Goal: Information Seeking & Learning: Find specific page/section

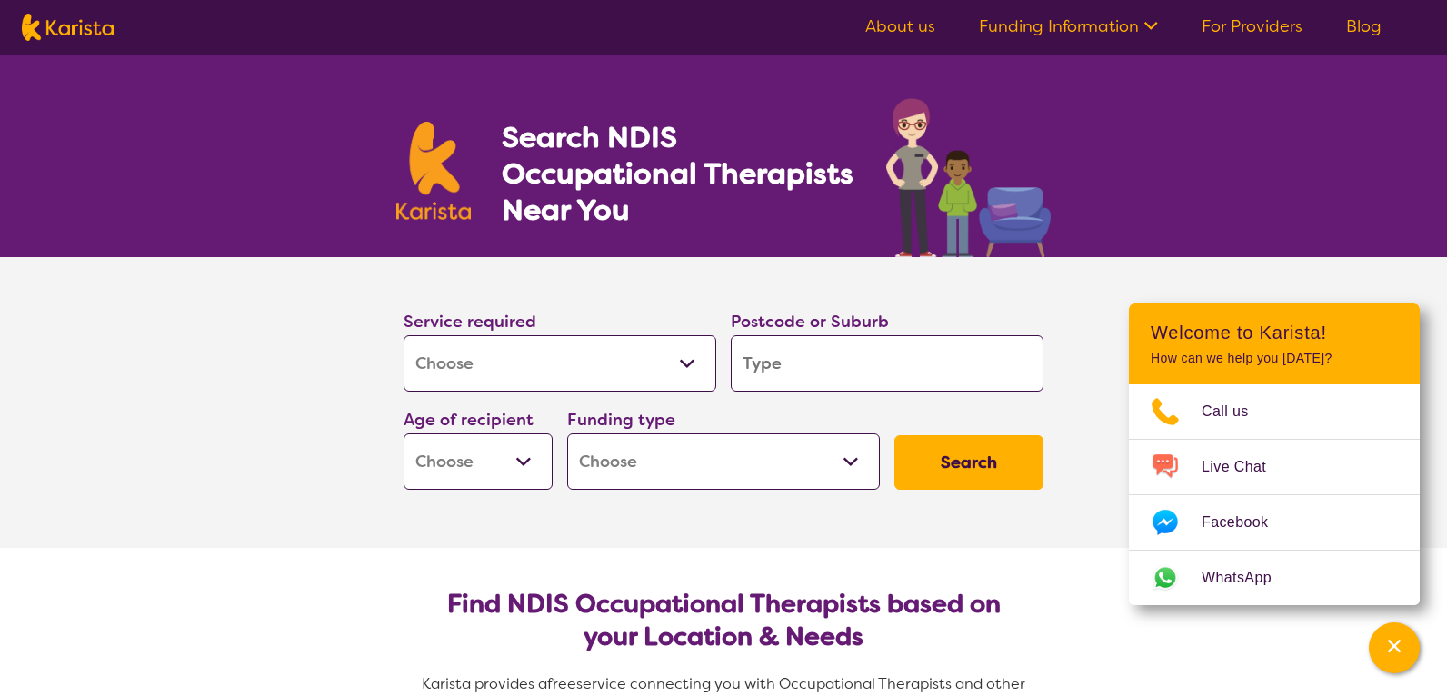
select select "[MEDICAL_DATA]"
click at [802, 357] on input "search" at bounding box center [887, 363] width 313 height 56
type input "2"
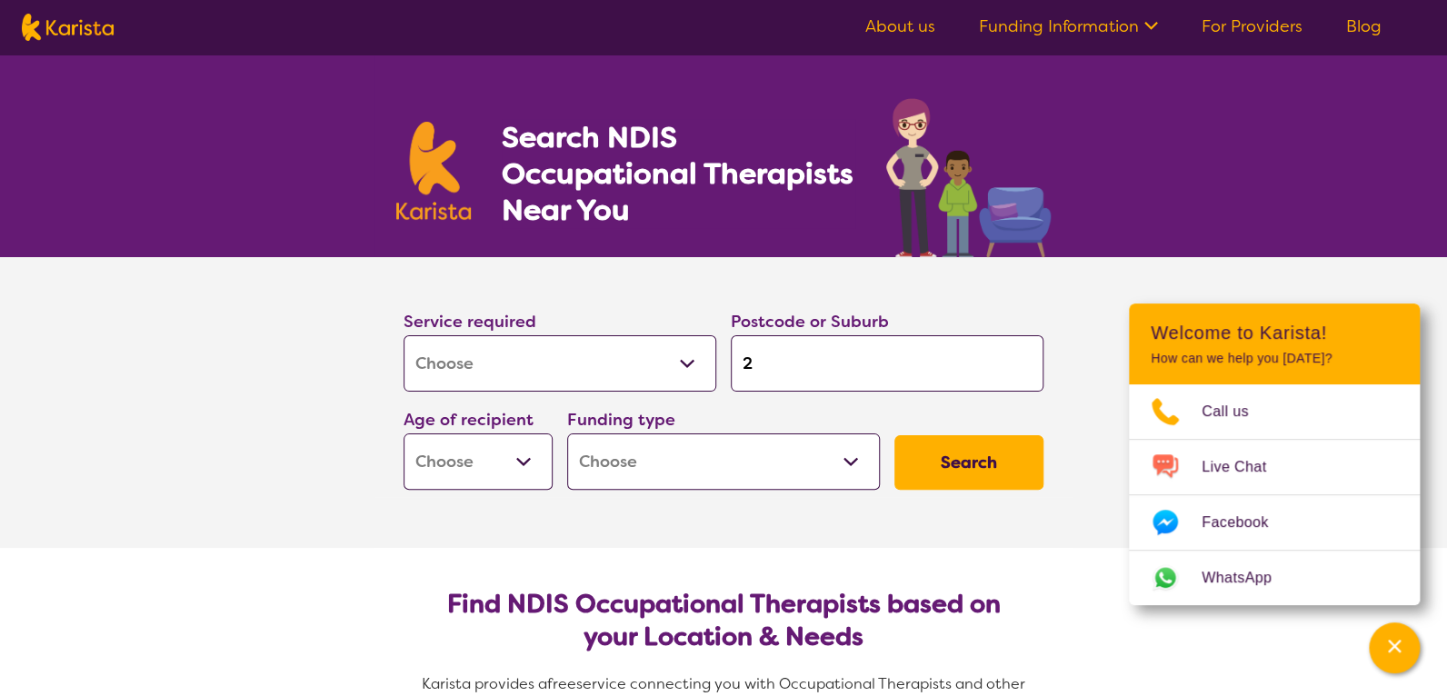
type input "22"
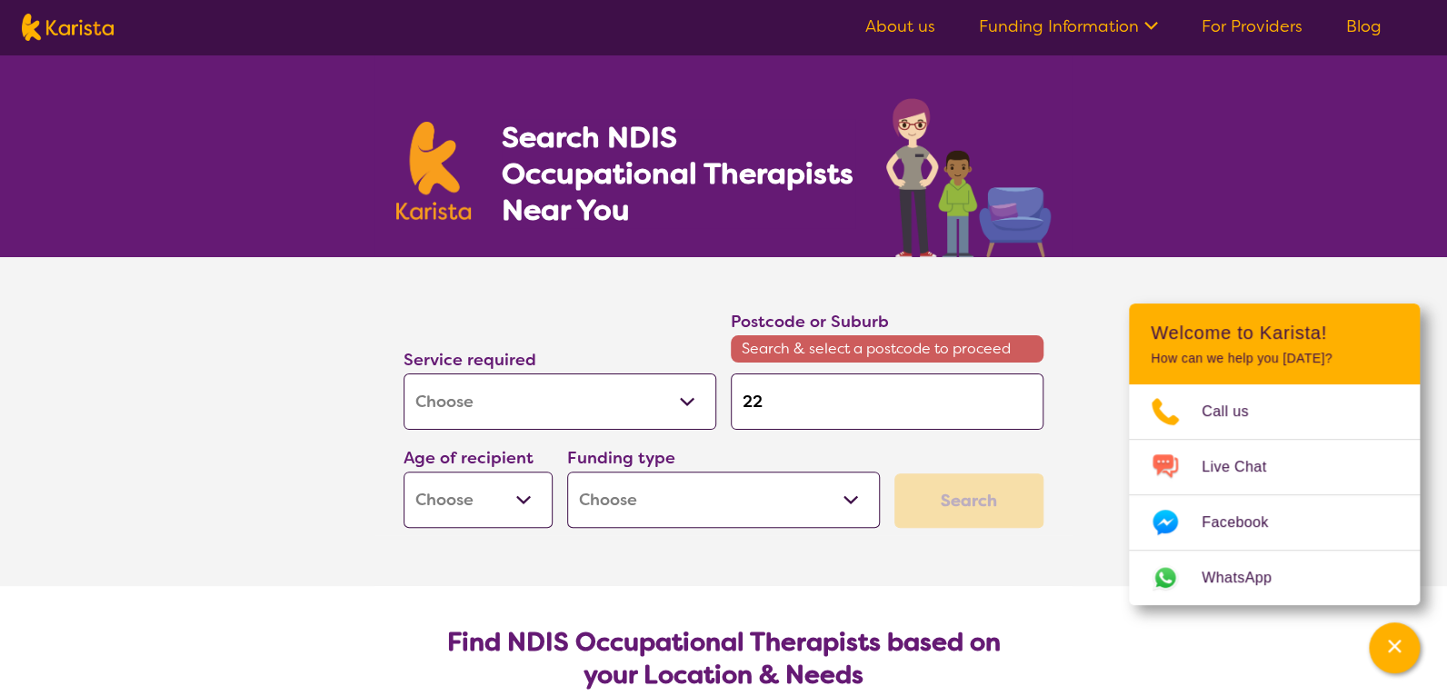
type input "222"
type input "2228"
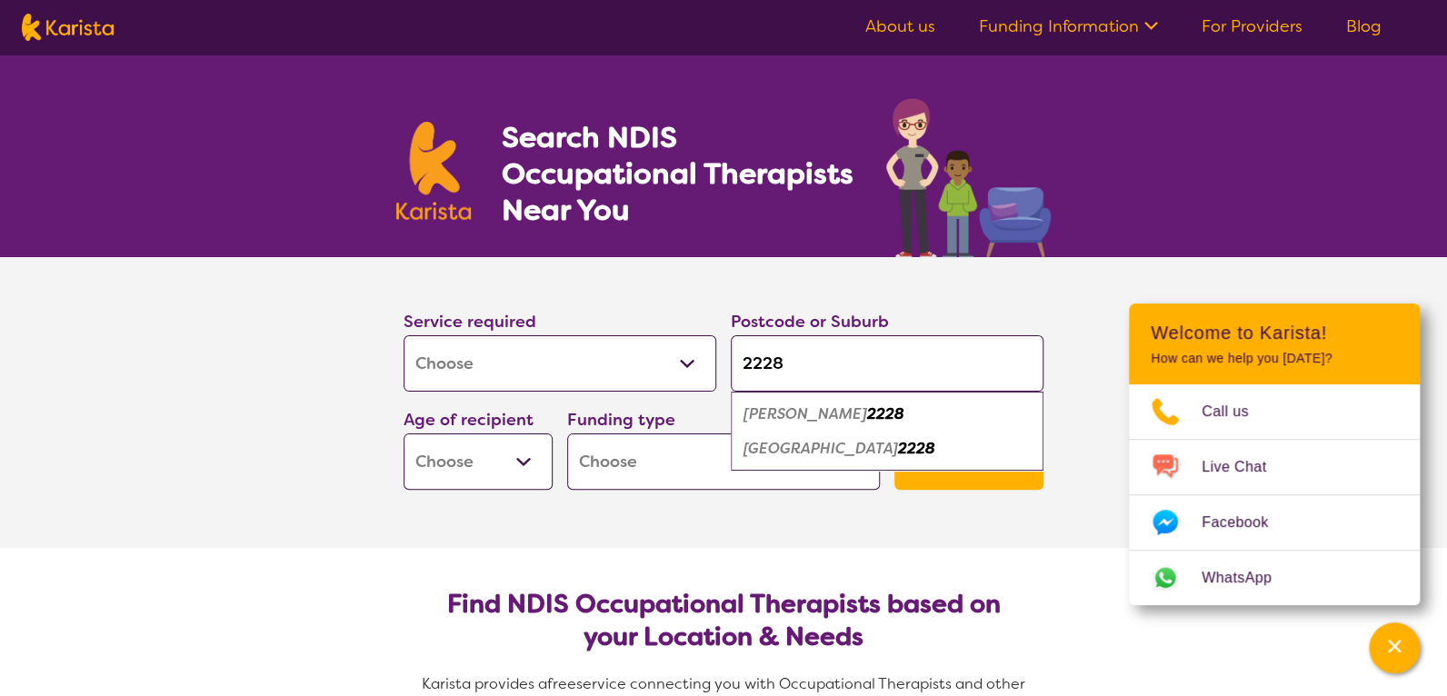
type input "2228"
click at [764, 411] on em "[PERSON_NAME]" at bounding box center [806, 414] width 124 height 19
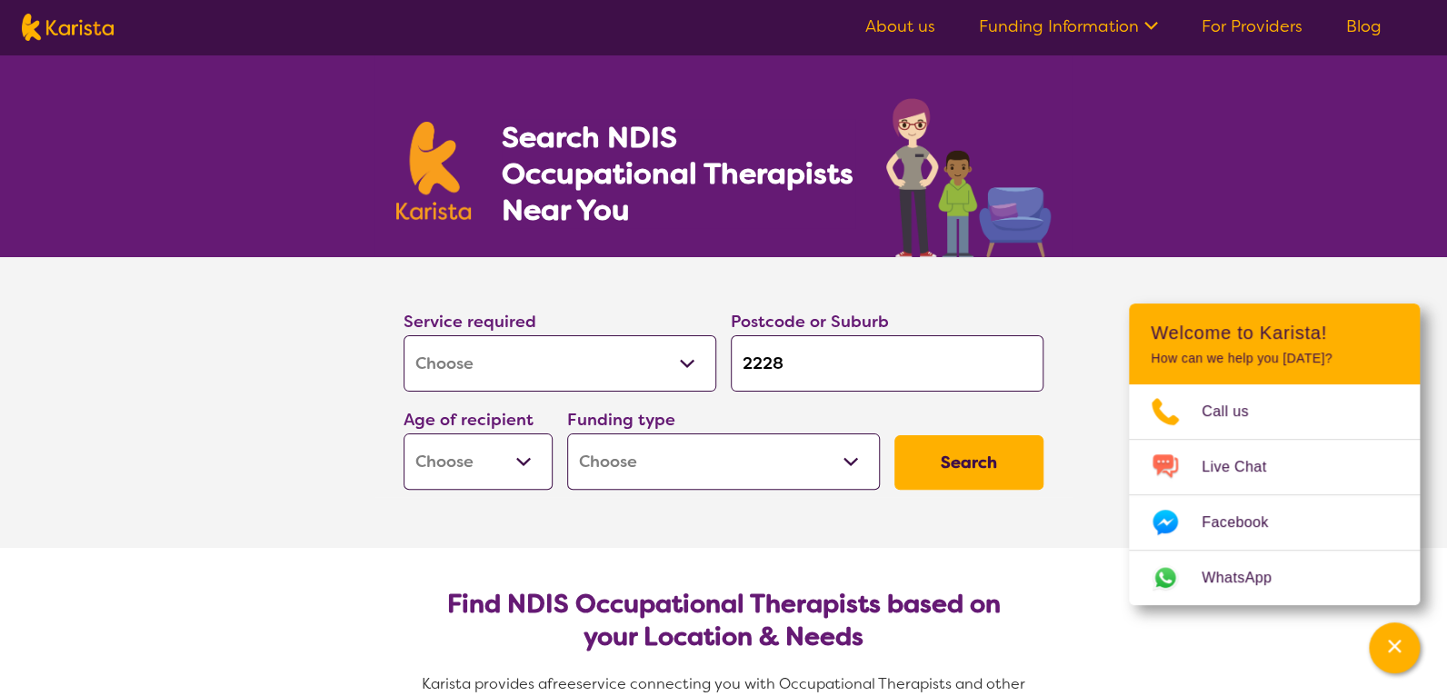
click at [480, 454] on select "Early Childhood - 0 to 9 Child - 10 to 11 Adolescent - 12 to 17 Adult - 18 to 6…" at bounding box center [478, 462] width 149 height 56
select select "EC"
click at [404, 434] on select "Early Childhood - 0 to 9 Child - 10 to 11 Adolescent - 12 to 17 Adult - 18 to 6…" at bounding box center [478, 462] width 149 height 56
select select "EC"
click at [656, 449] on select "Home Care Package (HCP) National Disability Insurance Scheme (NDIS) I don't know" at bounding box center [723, 462] width 313 height 56
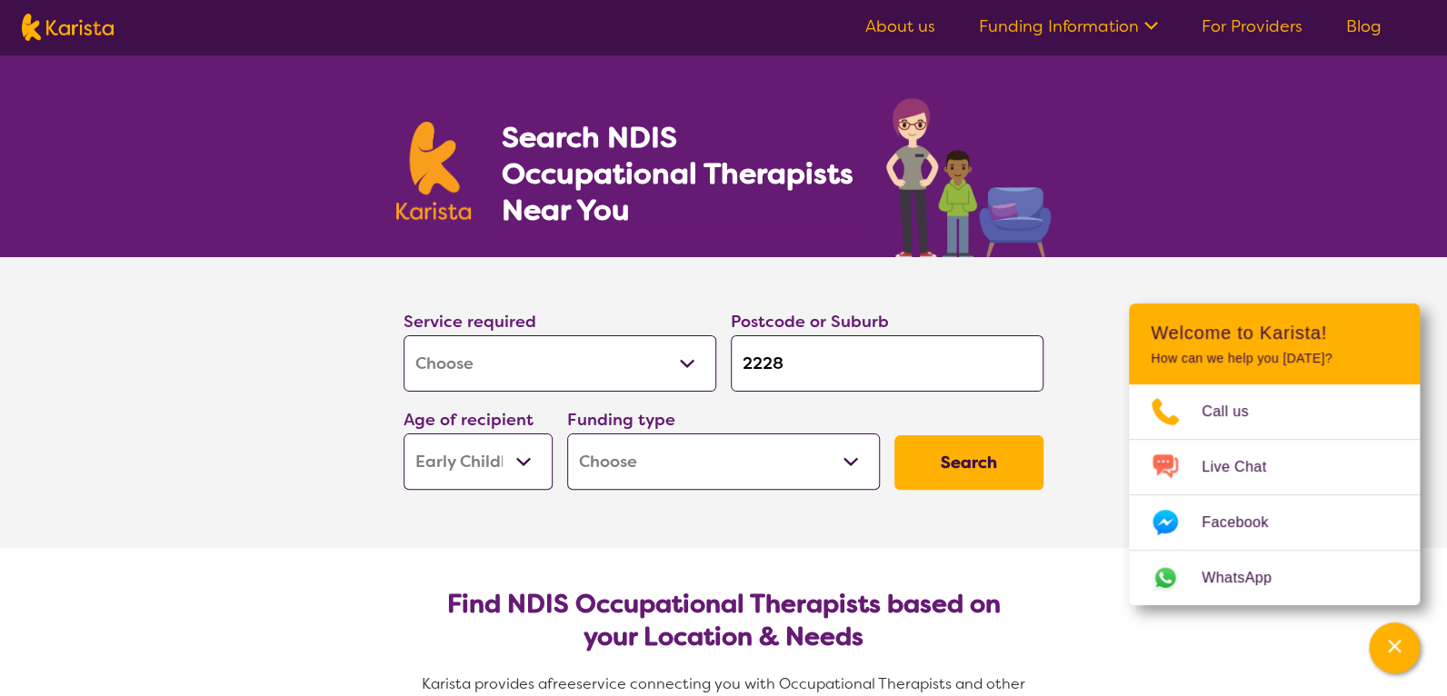
select select "NDIS"
click at [567, 434] on select "Home Care Package (HCP) National Disability Insurance Scheme (NDIS) I don't know" at bounding box center [723, 462] width 313 height 56
select select "NDIS"
click at [1017, 447] on button "Search" at bounding box center [968, 462] width 149 height 55
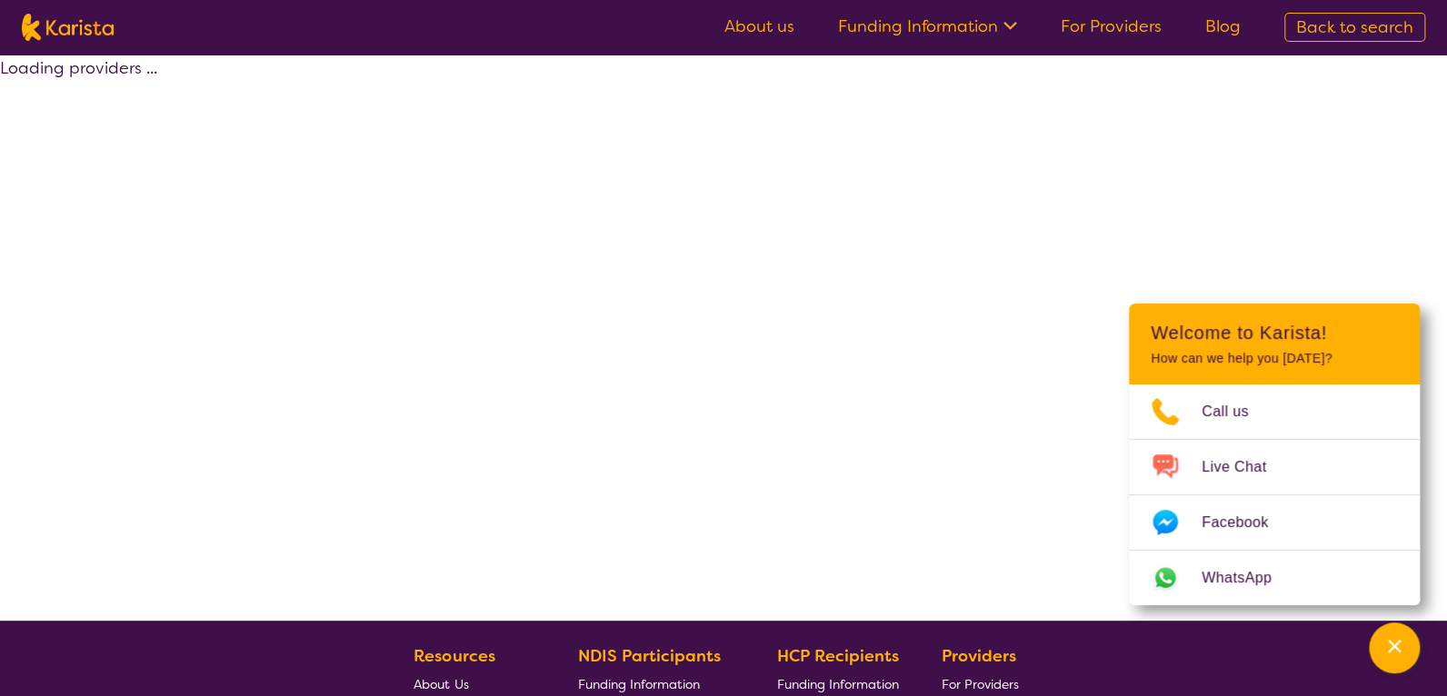
select select "by_score"
